Goal: Information Seeking & Learning: Learn about a topic

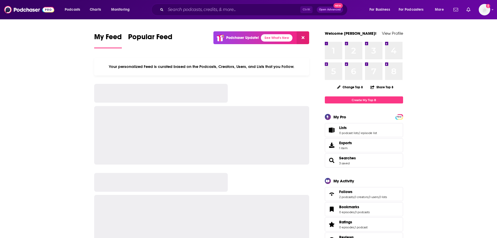
click at [184, 12] on input "Search podcasts, credits, & more..." at bounding box center [233, 9] width 135 height 8
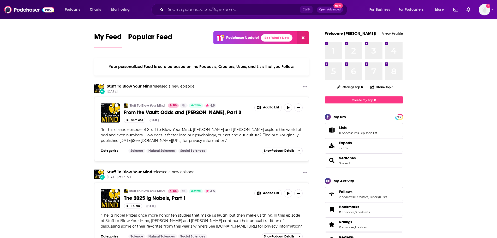
click at [179, 10] on input "Search podcasts, credits, & more..." at bounding box center [233, 9] width 135 height 8
click at [225, 8] on input "Search podcasts, credits, & more..." at bounding box center [233, 9] width 135 height 8
click at [219, 7] on input "Search podcasts, credits, & more..." at bounding box center [233, 9] width 135 height 8
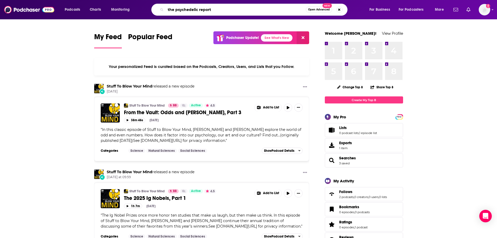
type input "the psychedelic report"
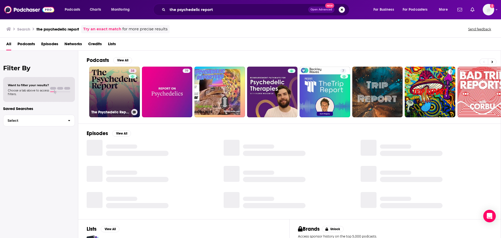
click at [110, 88] on link "38 The Psychedelic Report" at bounding box center [114, 92] width 51 height 51
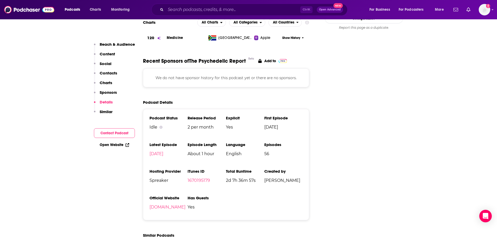
scroll to position [601, 0]
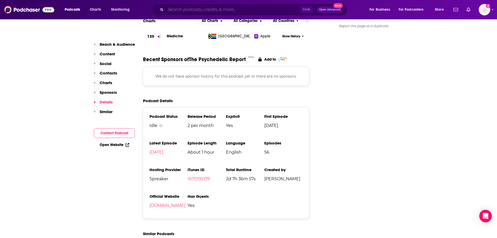
click at [184, 6] on input "Search podcasts, credits, & more..." at bounding box center [233, 9] width 135 height 8
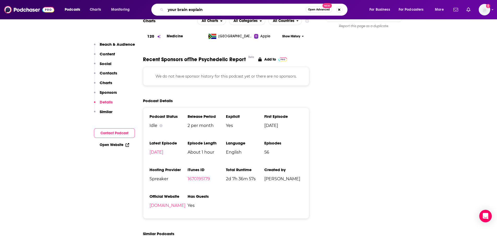
type input "your brain explaine"
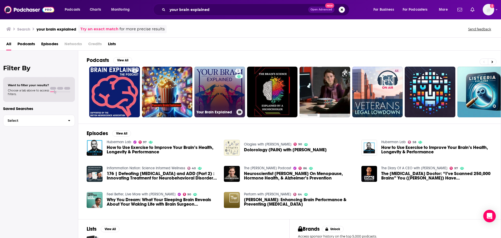
click at [211, 75] on link "3 Your Brain Explained" at bounding box center [220, 92] width 51 height 51
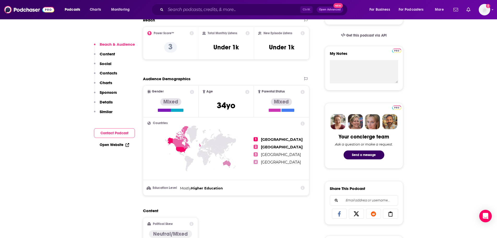
scroll to position [157, 0]
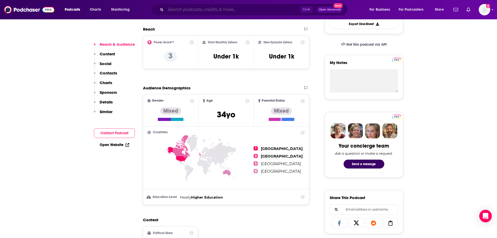
click at [205, 8] on input "Search podcasts, credits, & more..." at bounding box center [233, 9] width 135 height 8
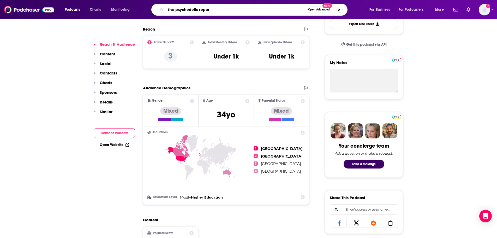
type input "the psychedelic report"
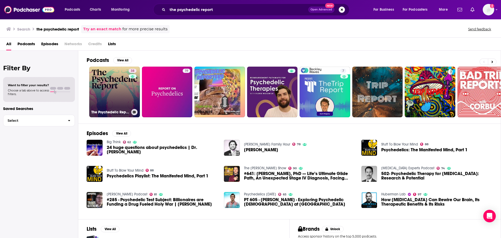
click at [100, 98] on link "38 The Psychedelic Report" at bounding box center [114, 92] width 51 height 51
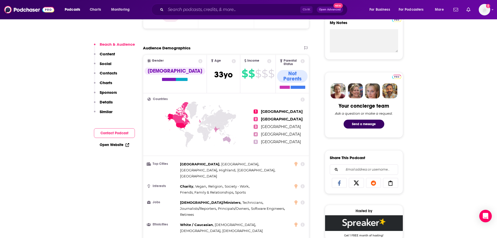
scroll to position [209, 0]
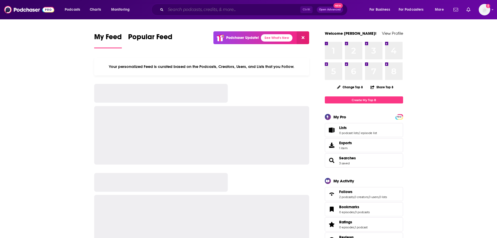
click at [178, 9] on input "Search podcasts, credits, & more..." at bounding box center [233, 9] width 135 height 8
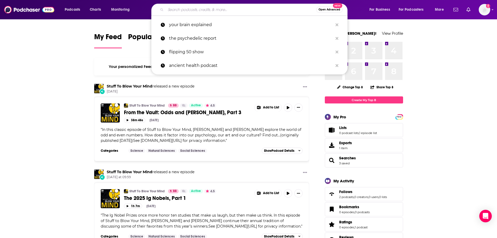
paste input "The Alchemist Lounge"
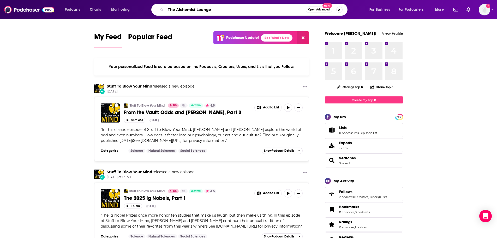
type input "The Alchemist Lounge"
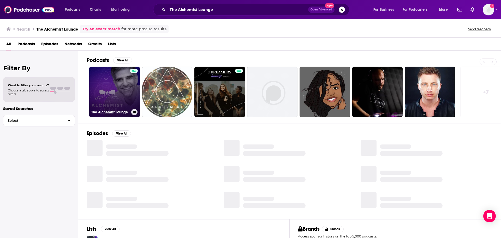
click at [103, 80] on link "The Alchemist Lounge" at bounding box center [114, 92] width 51 height 51
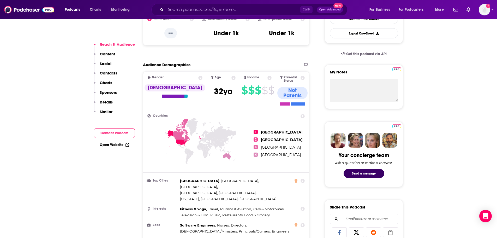
scroll to position [157, 0]
